Goal: Task Accomplishment & Management: Use online tool/utility

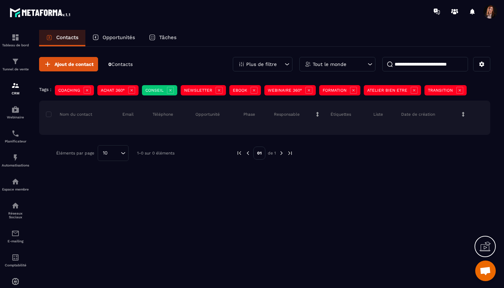
scroll to position [1898, 0]
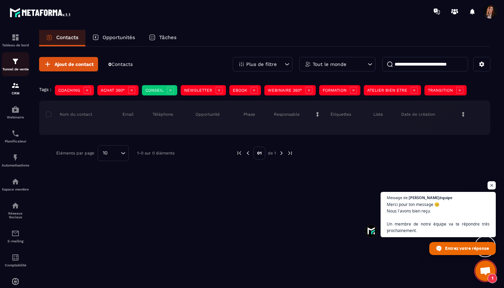
click at [12, 67] on div "Tunnel de vente" at bounding box center [15, 64] width 27 height 14
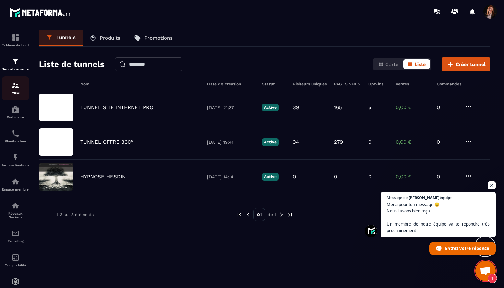
click at [14, 92] on p "CRM" at bounding box center [15, 93] width 27 height 4
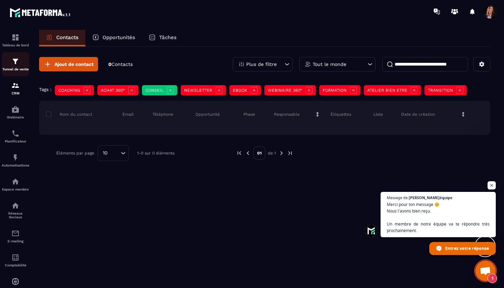
click at [14, 64] on img at bounding box center [15, 61] width 8 height 8
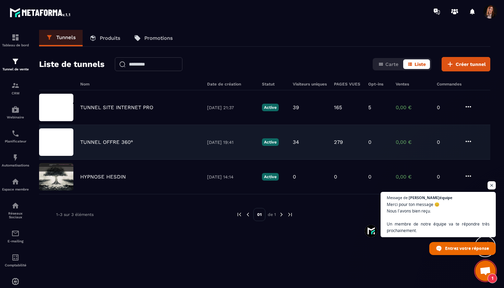
click at [106, 141] on p "TUNNEL OFFRE 360°" at bounding box center [106, 142] width 53 height 6
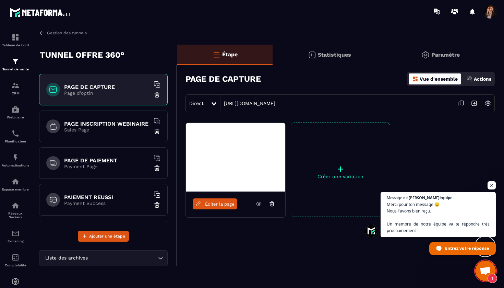
click at [219, 204] on span "Éditer la page" at bounding box center [219, 203] width 29 height 5
